Goal: Task Accomplishment & Management: Use online tool/utility

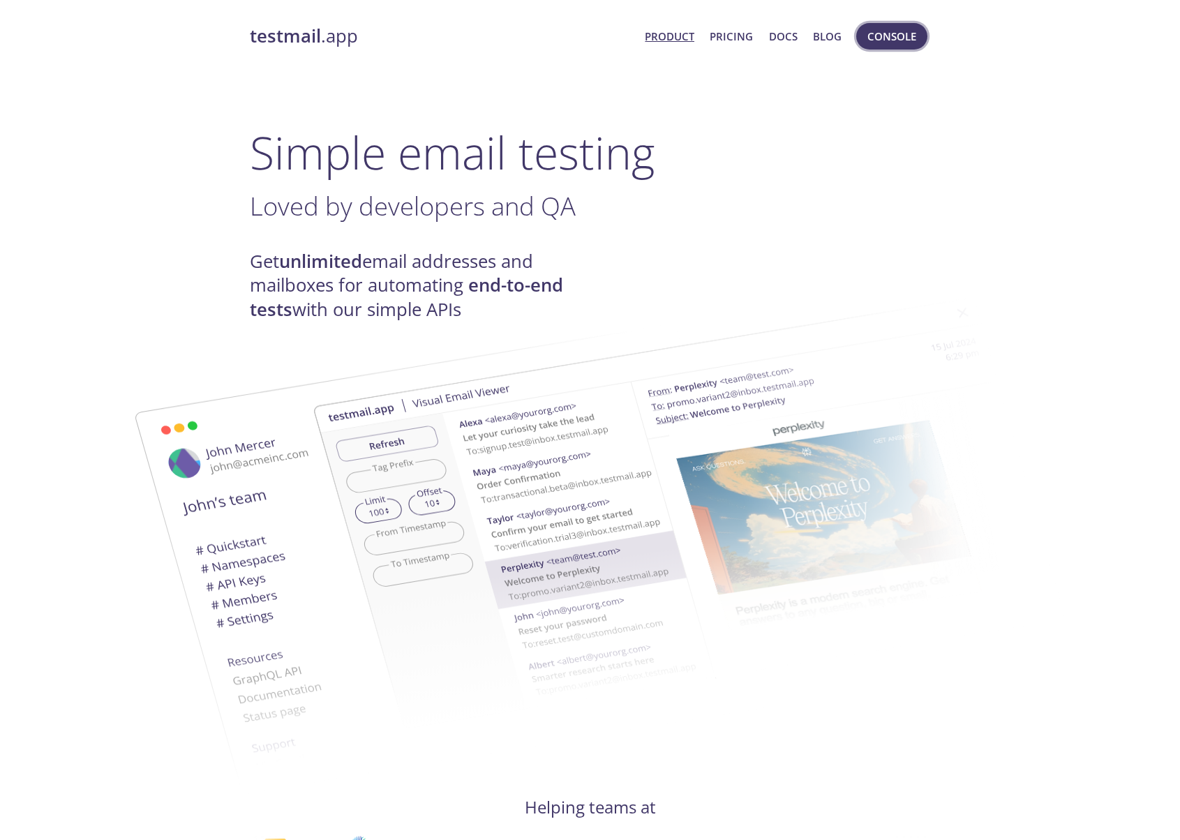
click at [888, 36] on span "Console" at bounding box center [891, 36] width 49 height 18
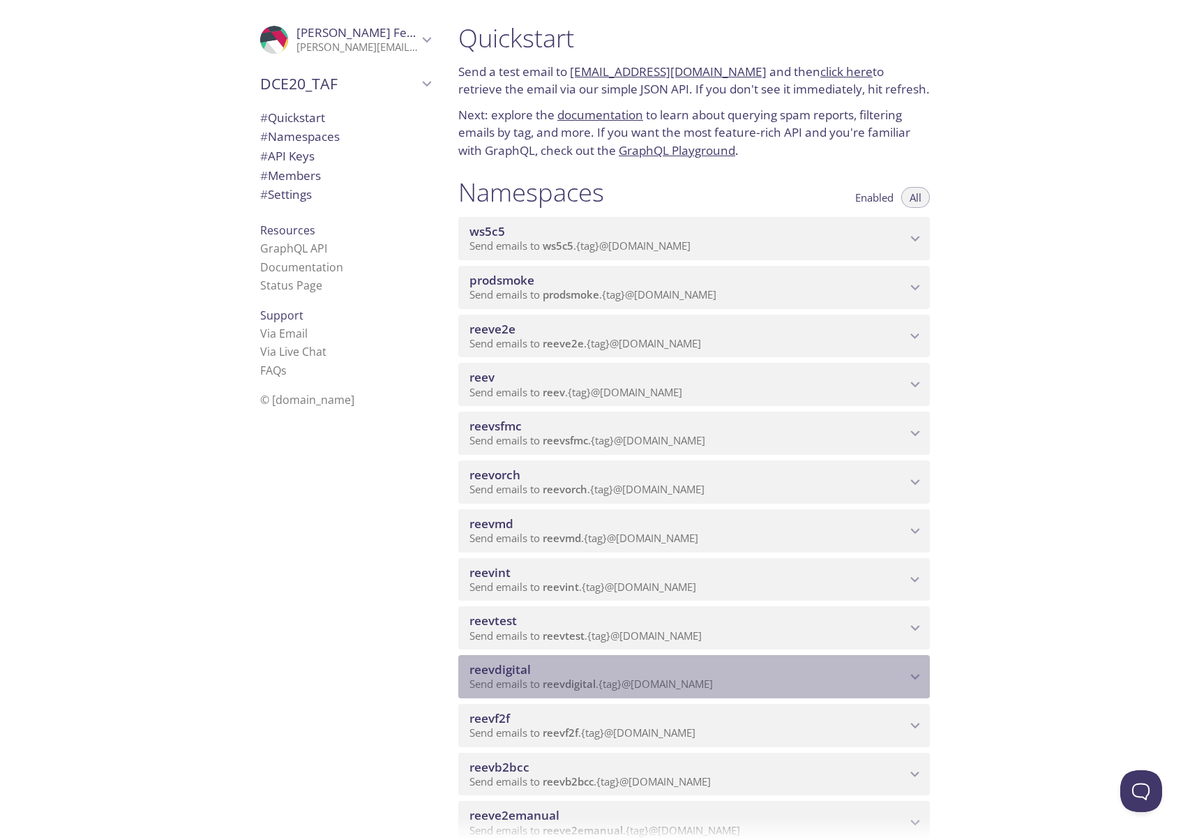
click at [541, 662] on span "reevdigital" at bounding box center [688, 669] width 437 height 15
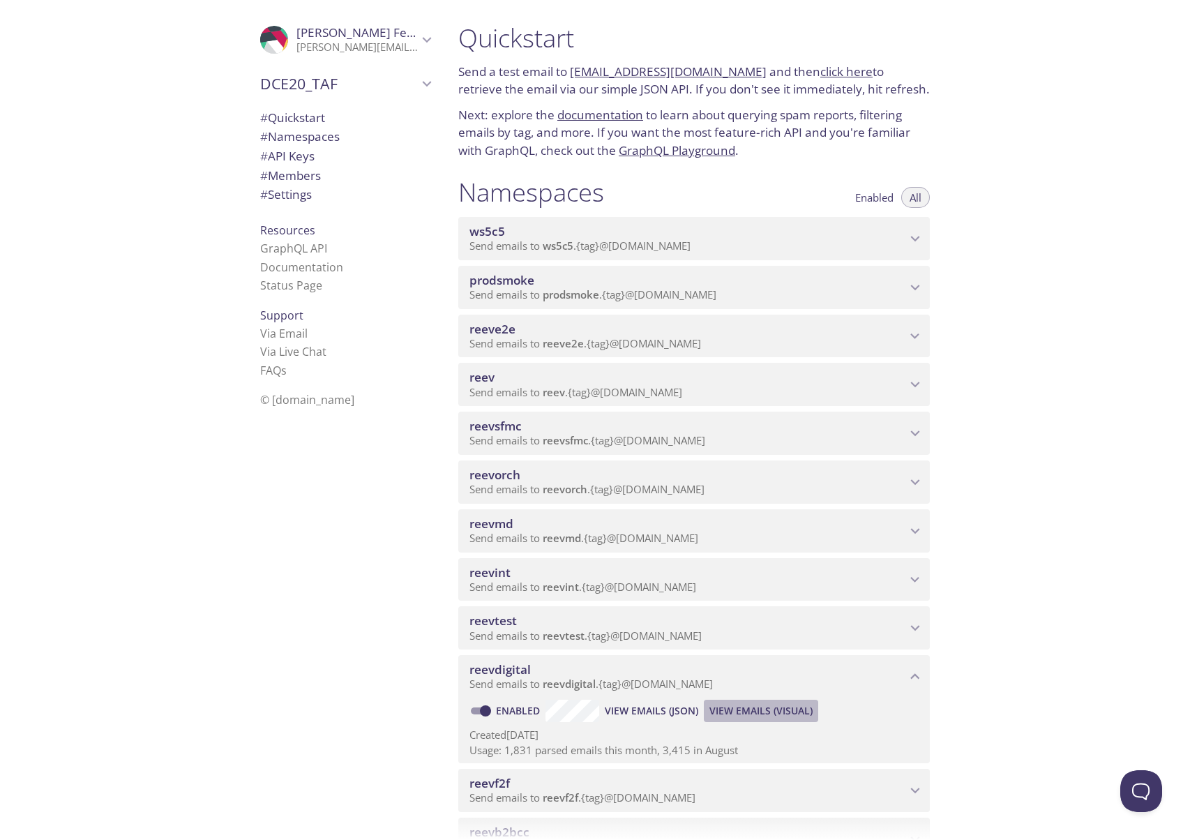
click at [744, 703] on span "View Emails (Visual)" at bounding box center [761, 711] width 103 height 17
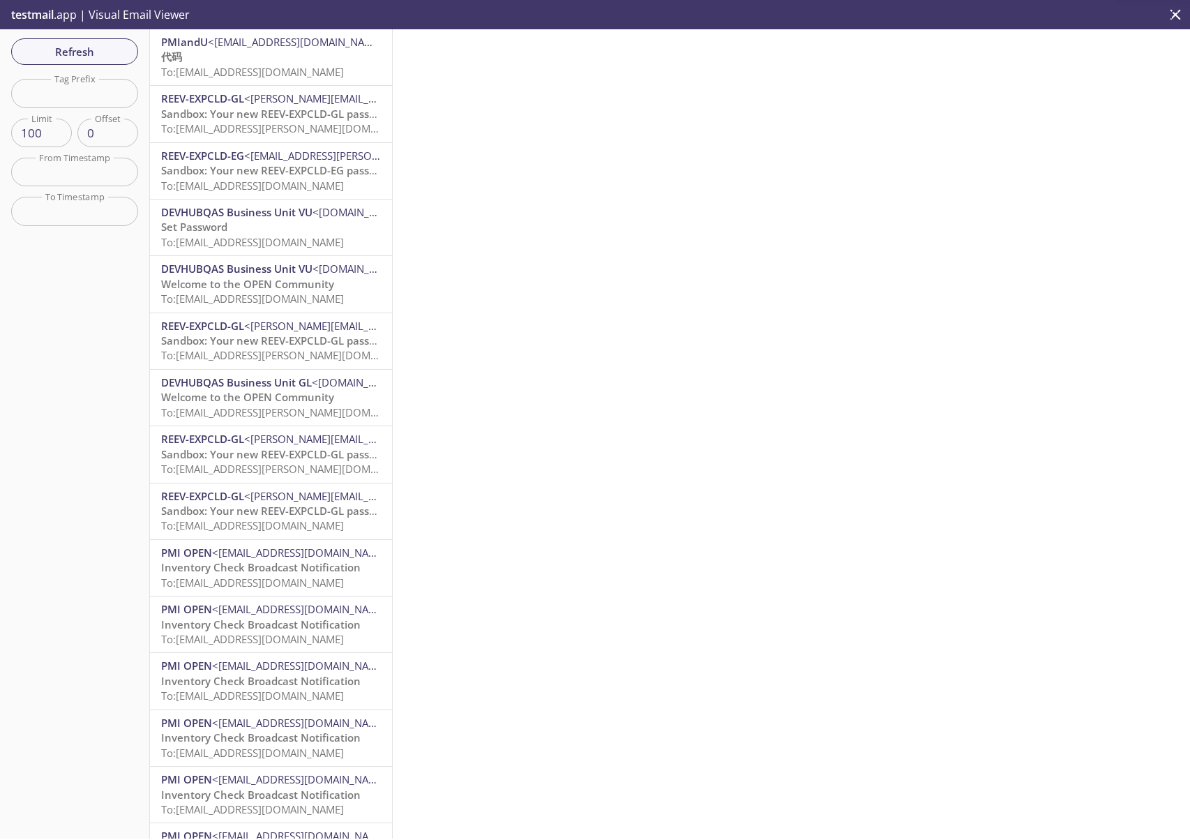
click at [289, 63] on p "代码 To: [EMAIL_ADDRESS][DOMAIN_NAME]" at bounding box center [271, 65] width 220 height 30
